Goal: Use online tool/utility

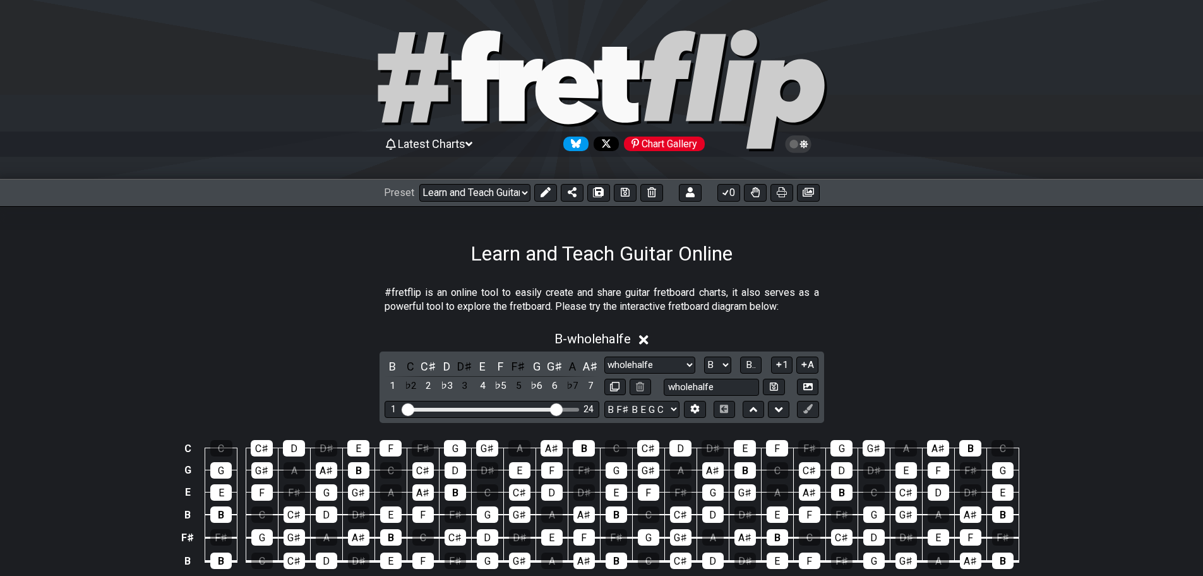
select select "/0225XRKZE"
select select "wholehalfe"
select select "B"
select select "B F# B E G C"
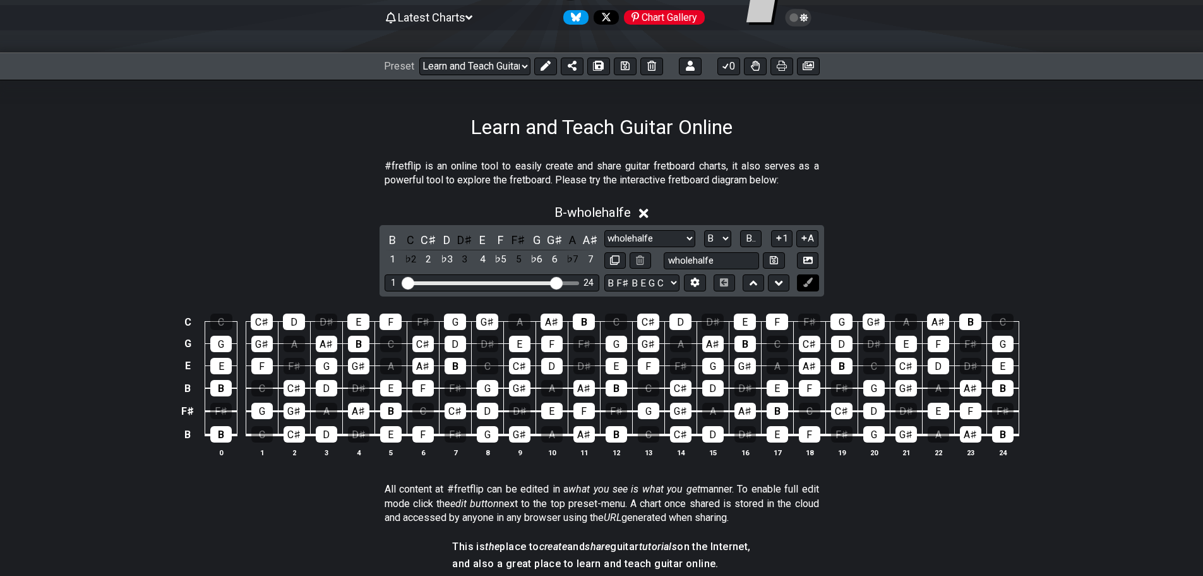
click at [812, 284] on icon at bounding box center [808, 281] width 9 height 9
click at [226, 438] on div "B" at bounding box center [220, 434] width 21 height 16
click at [546, 69] on icon at bounding box center [546, 66] width 10 height 10
click at [812, 281] on icon at bounding box center [808, 281] width 9 height 9
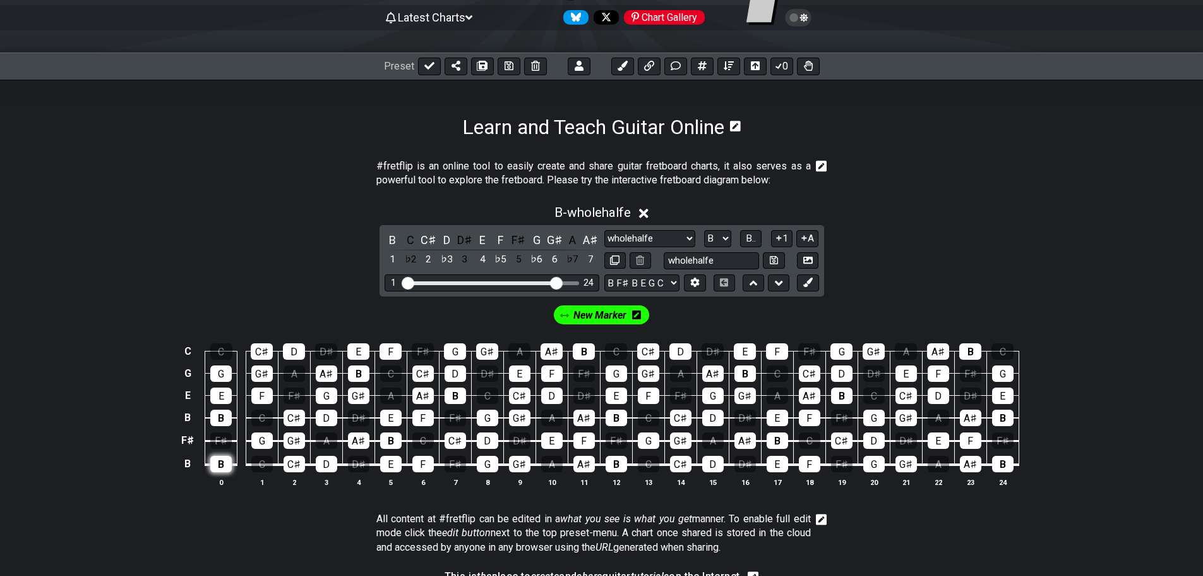
click at [218, 465] on div "B" at bounding box center [220, 463] width 21 height 16
click at [356, 438] on div "A♯" at bounding box center [358, 440] width 21 height 16
click at [424, 423] on div "F" at bounding box center [423, 417] width 21 height 16
click at [325, 419] on div "D" at bounding box center [326, 417] width 21 height 16
click at [258, 395] on div "F" at bounding box center [261, 395] width 21 height 16
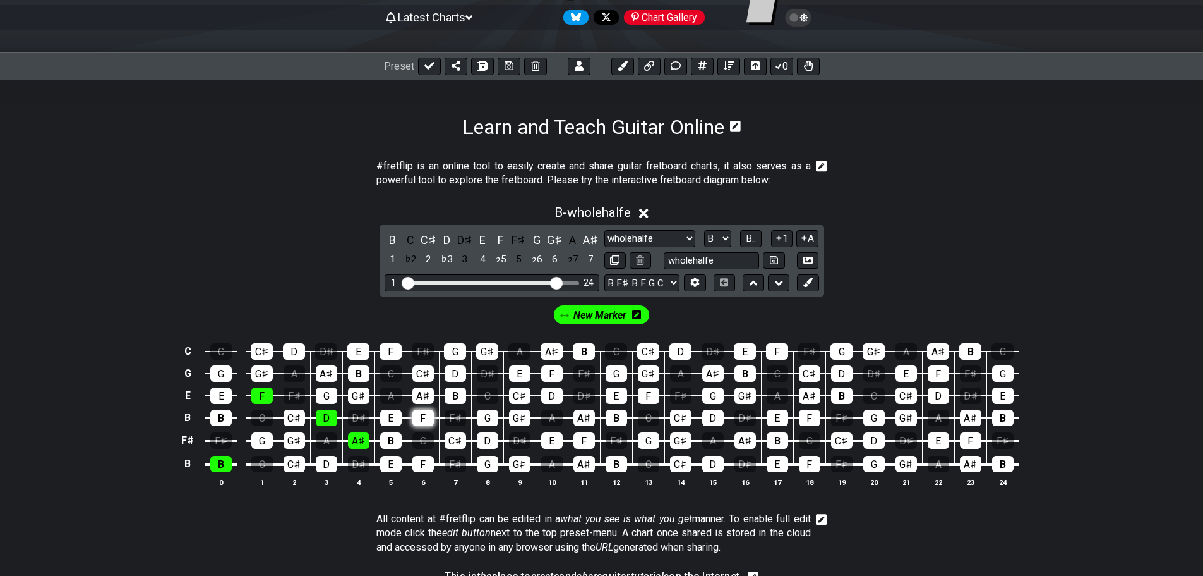
click at [421, 412] on div "F" at bounding box center [423, 417] width 21 height 16
click at [288, 344] on div "D" at bounding box center [294, 351] width 22 height 16
click at [210, 365] on div "G" at bounding box center [220, 373] width 21 height 16
